Goal: Task Accomplishment & Management: Use online tool/utility

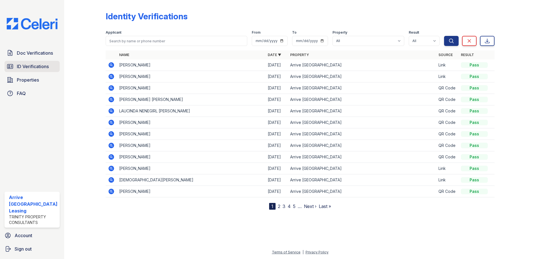
click at [25, 66] on span "ID Verifications" at bounding box center [33, 66] width 32 height 7
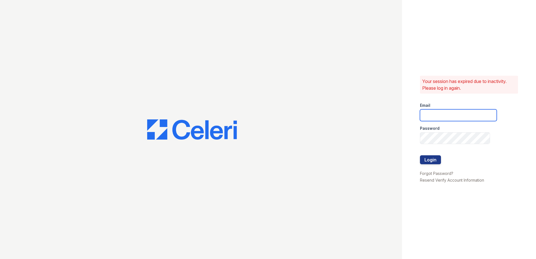
click at [450, 114] on input "email" at bounding box center [458, 115] width 77 height 12
type input "[EMAIL_ADDRESS][DOMAIN_NAME]"
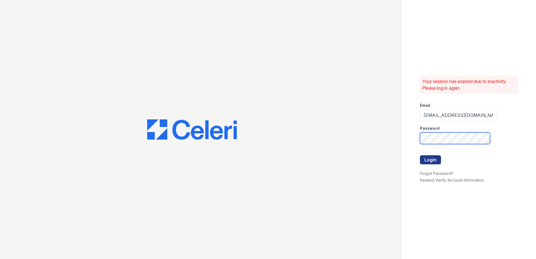
click at [420, 155] on button "Login" at bounding box center [430, 159] width 21 height 9
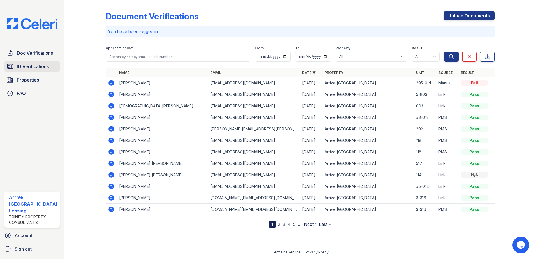
click at [22, 68] on span "ID Verifications" at bounding box center [33, 66] width 32 height 7
